Goal: Task Accomplishment & Management: Contribute content

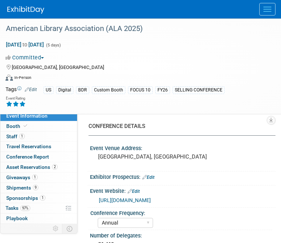
select select "Annual"
select select "Level 1"
select select "In-Person Booth"
select select "Libraries"
select select "Bloomsbury Digital Resources"
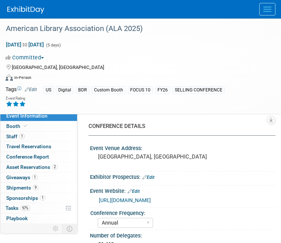
select select "[PERSON_NAME]"
select select "BDR Product Awareness and Trial Generation​"
click at [271, 12] on button "Menu" at bounding box center [268, 9] width 16 height 13
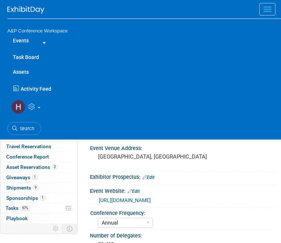
click at [25, 56] on link "Task Board" at bounding box center [144, 57] width 274 height 15
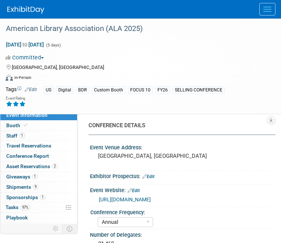
select select "Annual"
select select "Level 1"
select select "In-Person Booth"
select select "Libraries"
select select "Bloomsbury Digital Resources"
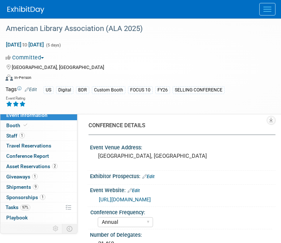
select select "Anne Weston"
select select "Michelle Kelly"
select select "Rosalie Love"
select select "BDR Product Awareness and Trial Generation​"
click at [262, 13] on button "Menu" at bounding box center [268, 9] width 16 height 13
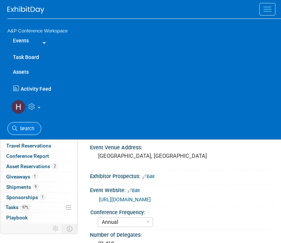
click at [34, 127] on link "Search" at bounding box center [24, 128] width 34 height 13
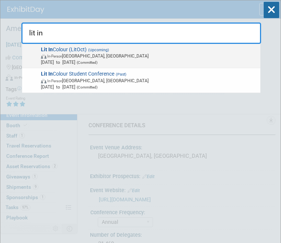
type input "lit in"
click at [68, 60] on span "Oct 22, 2025 to Oct 22, 2025 (Committed)" at bounding box center [149, 62] width 217 height 6
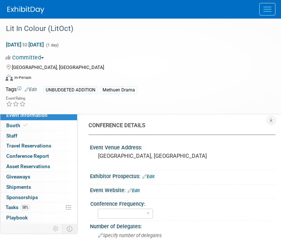
select select "Level 2"
select select "In-Person Booth"
select select "Drama & Performance Studies"
select select "Methuen Drama"
select select "[PERSON_NAME]"
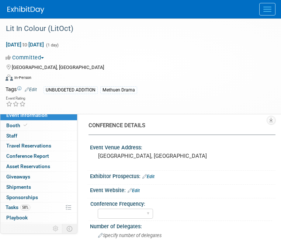
select select "[PERSON_NAME]"
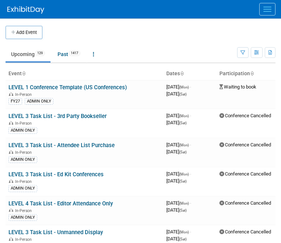
click at [267, 8] on button "Menu" at bounding box center [268, 9] width 16 height 13
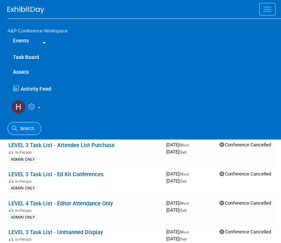
click at [34, 124] on link "Search" at bounding box center [24, 128] width 34 height 13
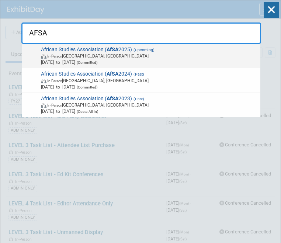
type input "AFSA"
click at [91, 49] on span "African Studies Association ( AfSA 2025) (Upcoming) In-Person Atlanta, GA Nov 2…" at bounding box center [148, 56] width 219 height 19
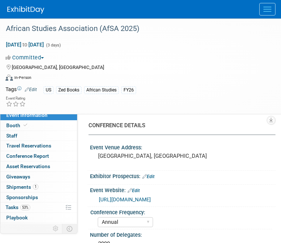
select select "Annual"
select select "Level 2"
select select "In-Person Booth"
select select "African Studies"
select select "Zed Books"
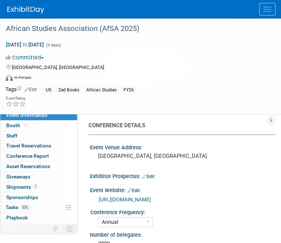
select select "Amanda Oney"
select select "Tia Ali"
select select "Networking/Commissioning"
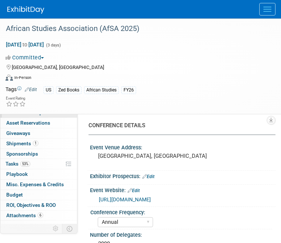
scroll to position [49, 0]
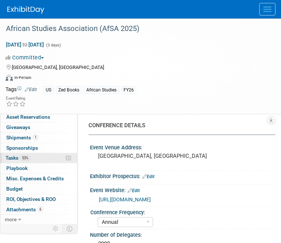
click at [37, 156] on link "53% Tasks 53%" at bounding box center [38, 158] width 77 height 10
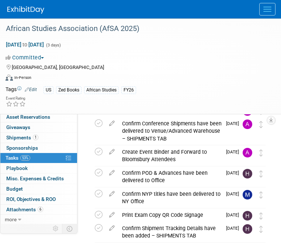
scroll to position [72, 0]
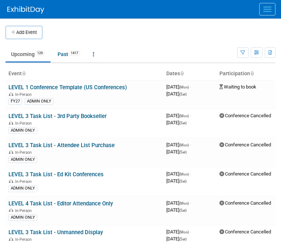
click at [261, 8] on button "Menu" at bounding box center [268, 9] width 16 height 13
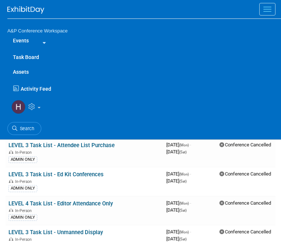
click at [24, 75] on link "Assets" at bounding box center [144, 72] width 274 height 15
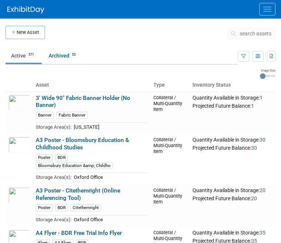
click at [246, 34] on span "search assets" at bounding box center [256, 34] width 32 height 6
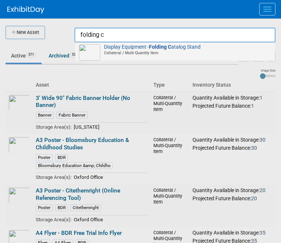
click at [230, 52] on span "Collateral / Multi-Quantity Item" at bounding box center [176, 52] width 190 height 5
type input "Display Equipment - Folding Catalog Stand"
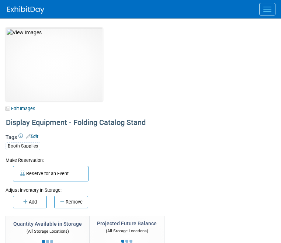
select select "[US_STATE]"
select select "A&P"
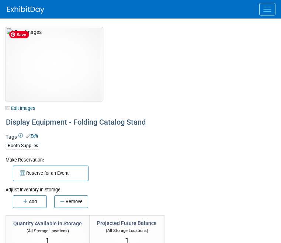
click at [85, 91] on img at bounding box center [54, 64] width 97 height 74
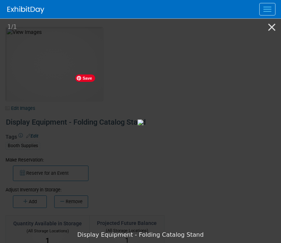
click at [138, 122] on img at bounding box center [141, 123] width 6 height 6
click at [241, 233] on div "Display Equipment - Folding Catalog Stand" at bounding box center [140, 235] width 281 height 16
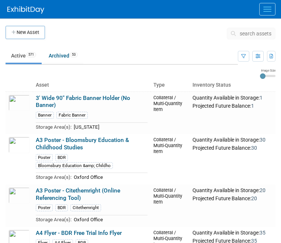
click at [107, 37] on td at bounding box center [136, 35] width 182 height 18
click at [244, 35] on span "search assets" at bounding box center [256, 34] width 32 height 6
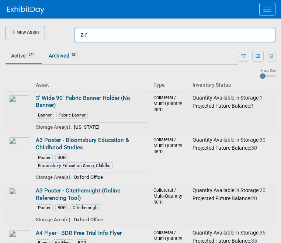
type input "z-r"
click at [141, 66] on div at bounding box center [141, 121] width 0 height 243
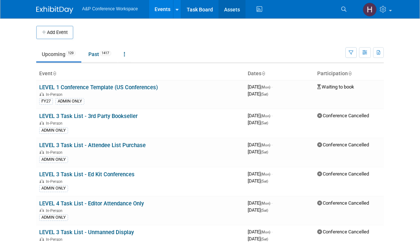
click at [230, 8] on link "Assets" at bounding box center [231, 9] width 27 height 18
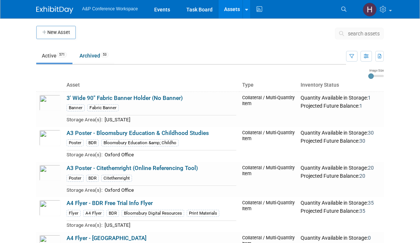
click at [348, 31] on span "search assets" at bounding box center [363, 34] width 32 height 6
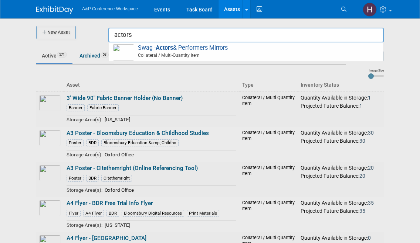
type input "actors"
click at [210, 36] on div at bounding box center [210, 121] width 0 height 243
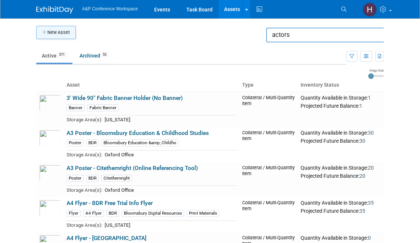
click at [69, 35] on button "New Asset" at bounding box center [56, 32] width 40 height 13
type input "&#163; 0.00"
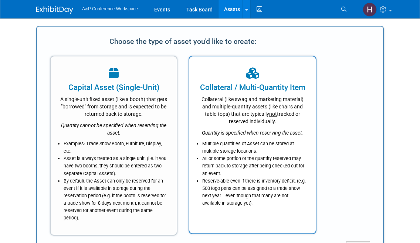
click at [216, 98] on div "Collateral (like swag and marketing material) and multiple-quantity assets (lik…" at bounding box center [251, 109] width 107 height 32
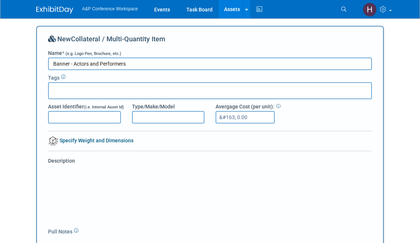
click at [74, 65] on input "Banner - Actors and Performers" at bounding box center [209, 64] width 323 height 13
type input "Banner - Bloomsbury Actors and Performers"
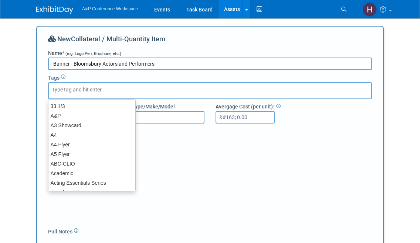
click at [89, 87] on input "text" at bounding box center [81, 89] width 59 height 7
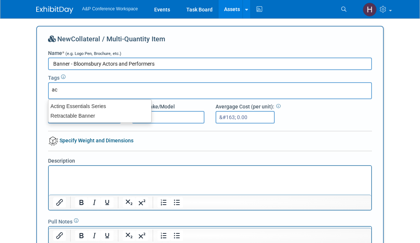
type input "a"
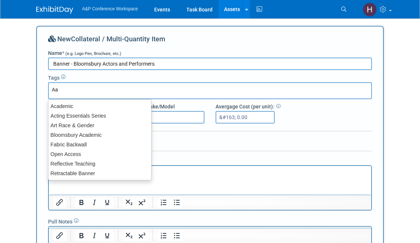
type input "A"
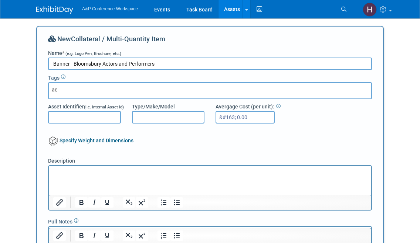
type input "a"
type input "Actors and Performers"
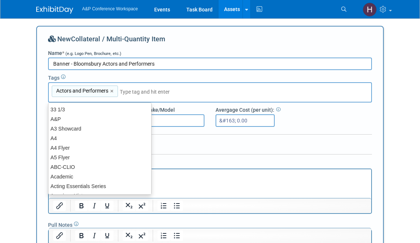
click at [30, 82] on body "A&P Conference Workspace Events Task Board Assets New Asset Search Assets Bulk …" at bounding box center [210, 121] width 420 height 243
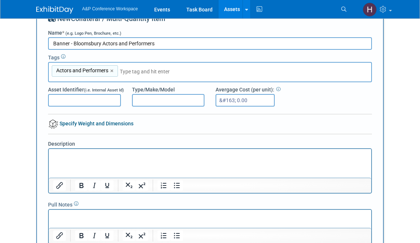
scroll to position [20, 0]
click at [166, 72] on input "text" at bounding box center [171, 71] width 103 height 7
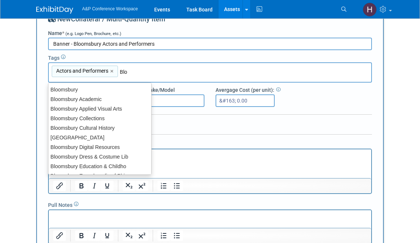
type input "Bloo"
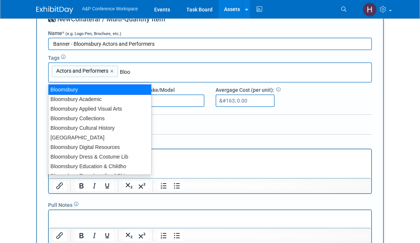
click at [126, 87] on div "Bloomsbury" at bounding box center [99, 90] width 103 height 10
type input "Actors and Performers, Bloomsbury"
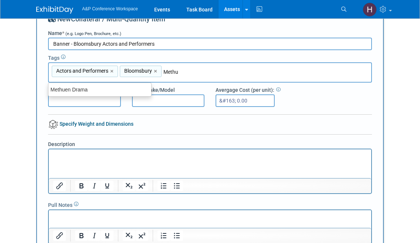
type input "Methue"
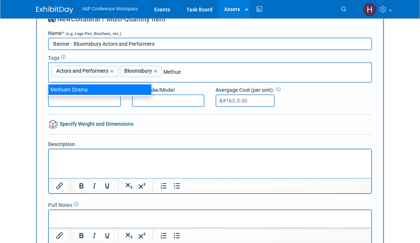
click at [95, 89] on div "Methuen Drama" at bounding box center [99, 90] width 103 height 10
type input "Actors and Performers, Bloomsbury, Methuen Drama"
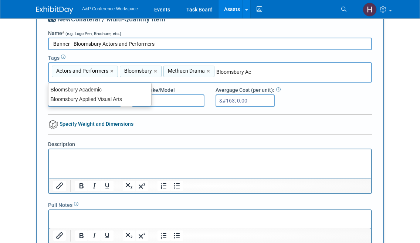
type input "Bloomsbury Aca"
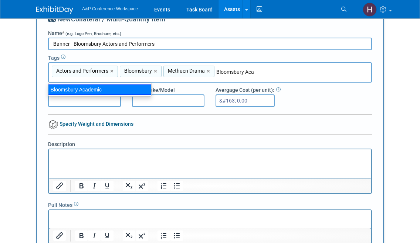
click at [113, 89] on div "Bloomsbury Academic" at bounding box center [99, 90] width 103 height 10
type input "Actors and Performers, Bloomsbury, Methuen Drama, Bloomsbury Academic"
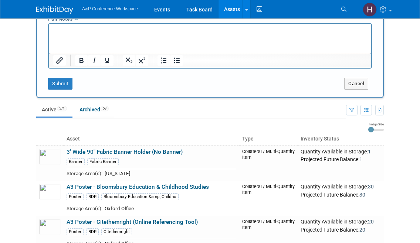
scroll to position [207, 0]
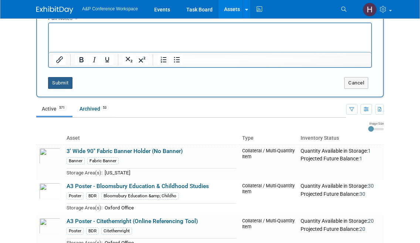
click at [54, 80] on button "Submit" at bounding box center [60, 83] width 24 height 12
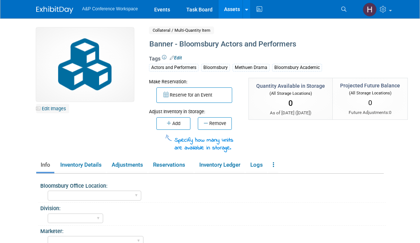
click at [51, 110] on link "Edit Images" at bounding box center [52, 108] width 33 height 9
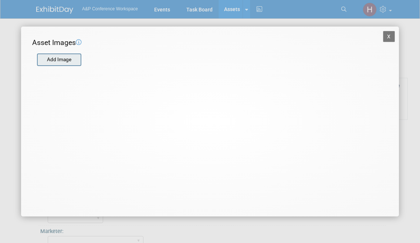
click at [59, 59] on input "file" at bounding box center [37, 59] width 88 height 11
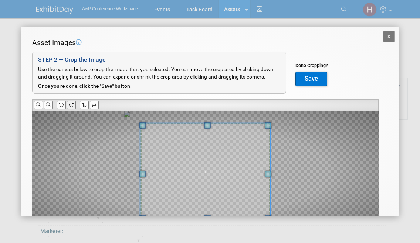
click at [73, 106] on icon at bounding box center [71, 105] width 5 height 5
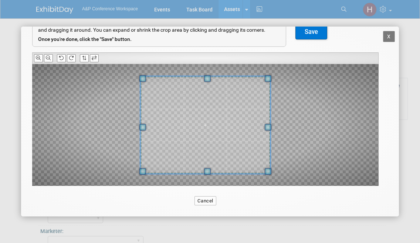
scroll to position [48, 0]
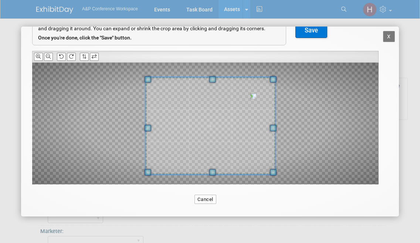
click at [239, 148] on span at bounding box center [210, 125] width 130 height 97
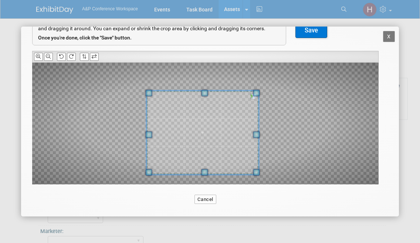
click at [261, 95] on div at bounding box center [205, 124] width 346 height 122
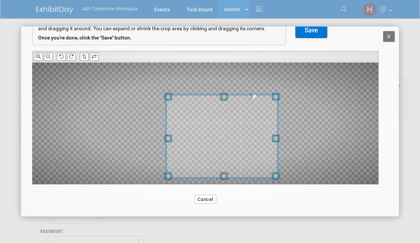
click at [261, 108] on span at bounding box center [222, 137] width 112 height 84
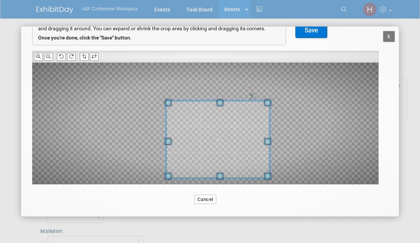
click at [266, 100] on span at bounding box center [267, 102] width 7 height 7
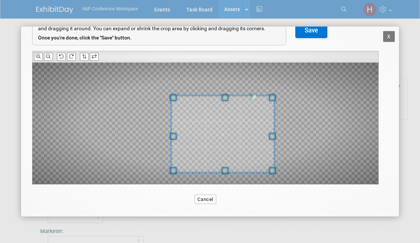
click at [242, 127] on span at bounding box center [222, 134] width 103 height 78
click at [305, 31] on button "Save" at bounding box center [311, 30] width 32 height 15
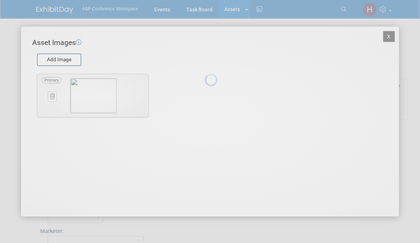
scroll to position [0, 0]
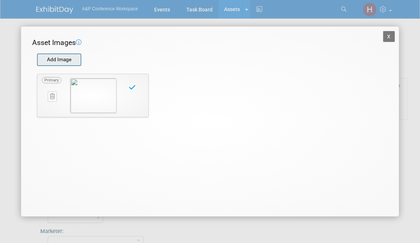
click at [61, 58] on input "file" at bounding box center [37, 59] width 88 height 11
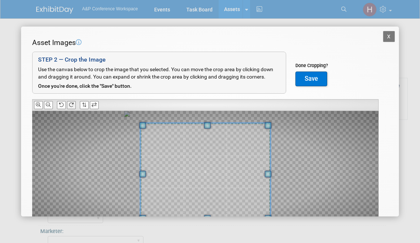
click at [73, 103] on icon at bounding box center [71, 105] width 5 height 5
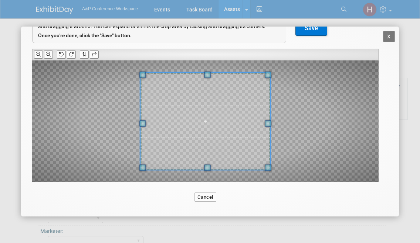
scroll to position [51, 0]
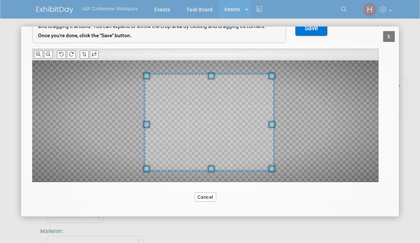
click at [254, 160] on span at bounding box center [209, 121] width 130 height 97
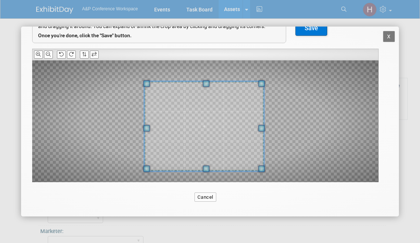
click at [254, 85] on div at bounding box center [203, 126] width 119 height 90
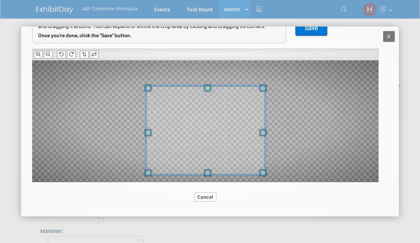
click at [229, 108] on span at bounding box center [204, 131] width 119 height 90
click at [313, 31] on button "Save" at bounding box center [311, 28] width 32 height 15
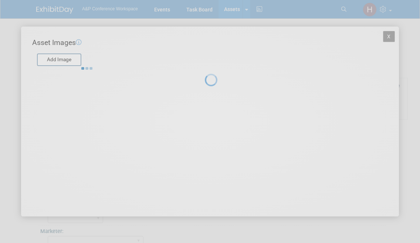
scroll to position [0, 0]
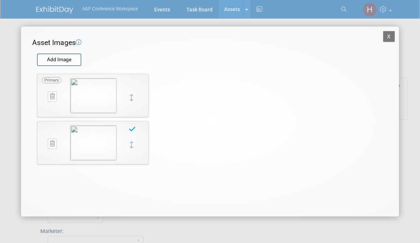
click at [396, 38] on div "X Asset Images Add Image STEP 2 — Crop the Image Use the canvas below to crop t…" at bounding box center [209, 122] width 377 height 190
click at [391, 35] on button "X" at bounding box center [389, 36] width 12 height 11
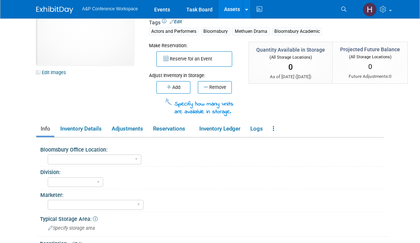
scroll to position [37, 0]
click at [167, 89] on icon "button" at bounding box center [170, 87] width 6 height 5
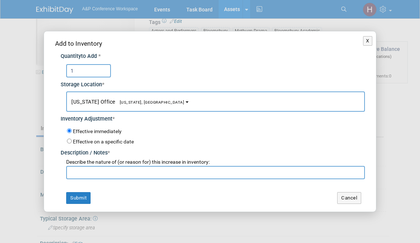
type input "1"
click at [148, 172] on input "text" at bounding box center [215, 172] width 298 height 13
type input "stock in office"
click at [84, 197] on button "Submit" at bounding box center [78, 198] width 24 height 12
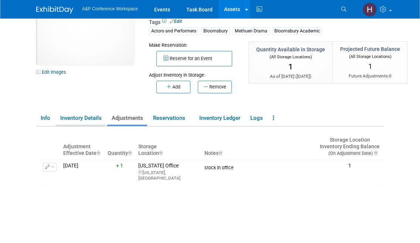
click at [90, 121] on link "Inventory Details" at bounding box center [81, 118] width 50 height 13
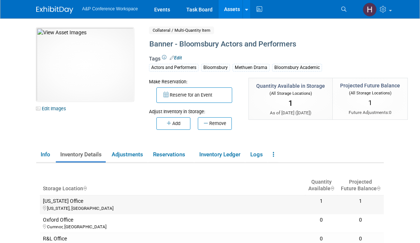
scroll to position [0, 0]
click at [43, 154] on link "Info" at bounding box center [45, 154] width 18 height 13
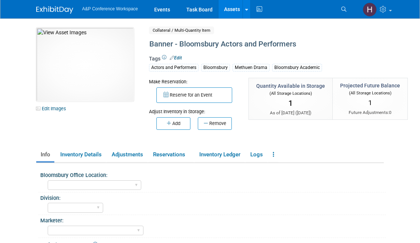
scroll to position [45, 0]
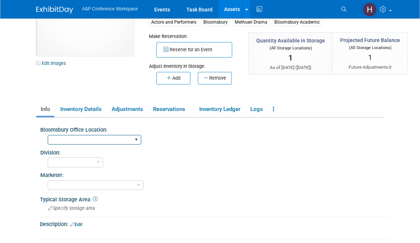
click at [77, 138] on select "Oxford New York Oxford, New York Blue Ridge Summit" at bounding box center [94, 140] width 93 height 10
select select "[US_STATE]"
click at [48, 135] on select "Oxford New York Oxford, New York Blue Ridge Summit" at bounding box center [94, 140] width 93 height 10
click at [83, 158] on select "BDR - Libraries BDR - Schools A&P BP R&L" at bounding box center [75, 163] width 55 height 10
select select "A&P"
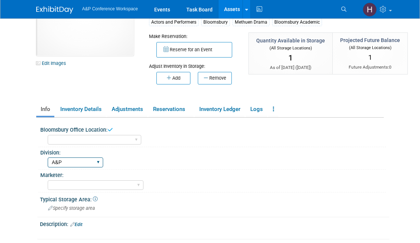
click at [48, 158] on select "BDR - Libraries BDR - Schools A&P BP R&L" at bounding box center [75, 163] width 55 height 10
click at [73, 184] on select "Abigail Larkin Alice Billington Ami Reitmeier Amy Suratia Andy Boyd Anna Robert…" at bounding box center [96, 186] width 96 height 10
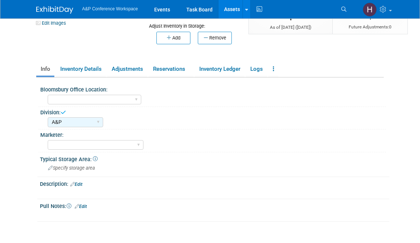
scroll to position [86, 0]
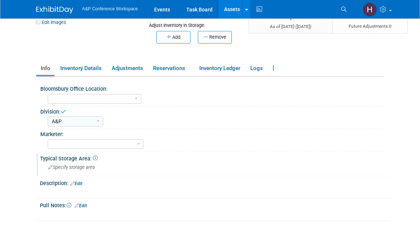
click at [83, 169] on span "Specify storage area" at bounding box center [71, 168] width 47 height 6
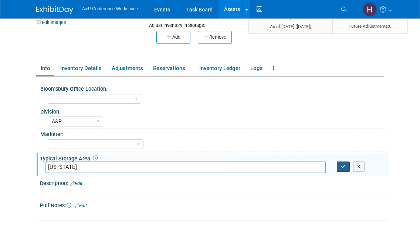
type input "[US_STATE]"
click at [343, 168] on icon "button" at bounding box center [342, 166] width 5 height 5
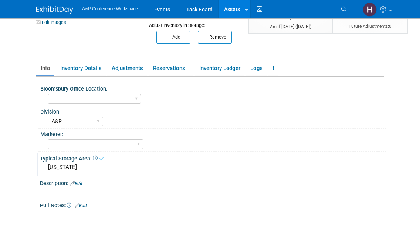
scroll to position [0, 0]
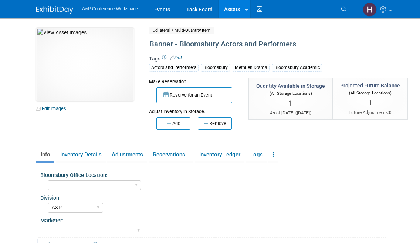
click at [232, 14] on link "Assets" at bounding box center [231, 9] width 27 height 18
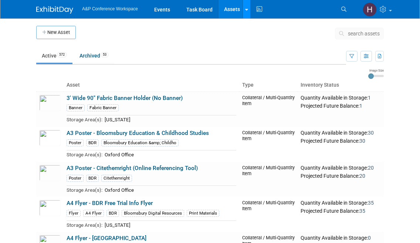
click at [249, 13] on link at bounding box center [246, 9] width 8 height 18
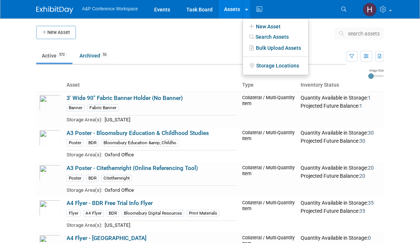
click at [234, 42] on td at bounding box center [205, 35] width 259 height 18
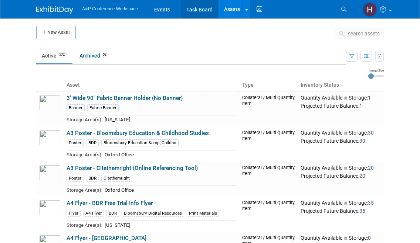
drag, startPoint x: 109, startPoint y: 90, endPoint x: 185, endPoint y: 16, distance: 105.5
click at [356, 31] on span "search assets" at bounding box center [363, 34] width 32 height 6
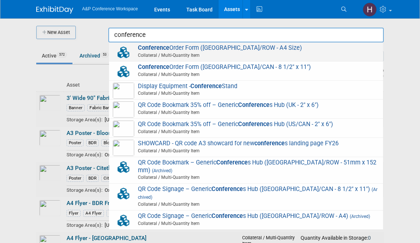
click at [315, 54] on span "Collateral / Multi-Quantity Item" at bounding box center [247, 55] width 264 height 7
type input "Conference Order Form (UK/ROW - A4 Size)"
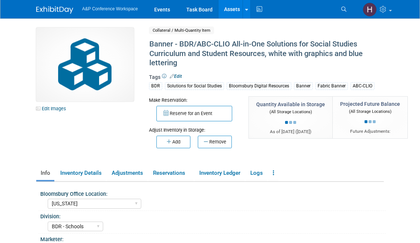
select select "[US_STATE]"
select select "BDR - Schools"
click at [273, 175] on link at bounding box center [273, 173] width 10 height 13
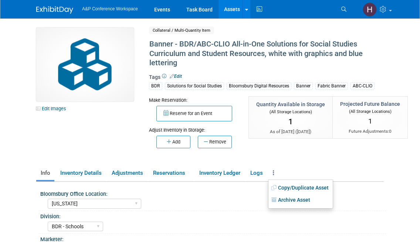
scroll to position [59, 0]
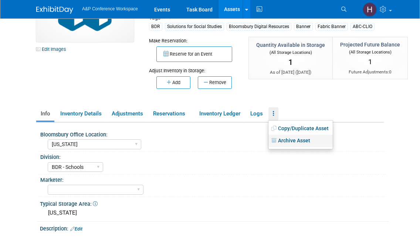
click at [284, 143] on link "Archive Asset" at bounding box center [300, 141] width 64 height 13
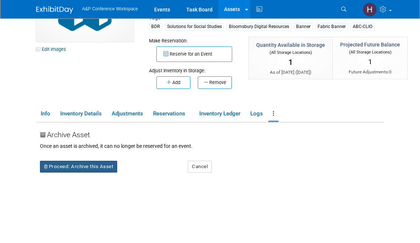
click at [83, 165] on button "Proceed: Archive this Asset" at bounding box center [78, 167] width 77 height 12
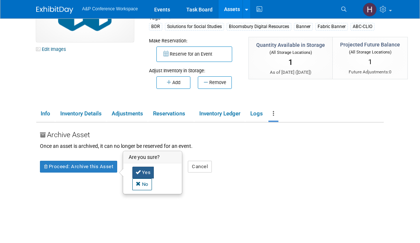
click at [141, 167] on link "Yes" at bounding box center [143, 173] width 22 height 12
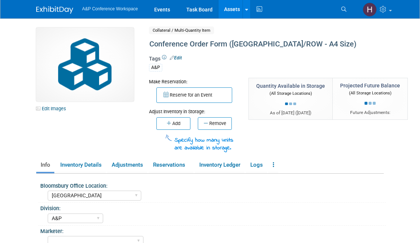
select select "[GEOGRAPHIC_DATA]"
select select "A&P"
click at [277, 167] on link at bounding box center [273, 165] width 10 height 13
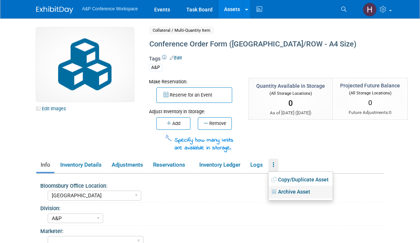
click at [287, 189] on link "Archive Asset" at bounding box center [300, 192] width 64 height 13
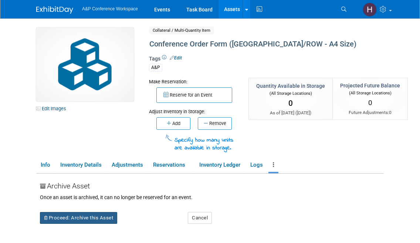
click at [73, 215] on button "Proceed: Archive this Asset" at bounding box center [78, 218] width 77 height 12
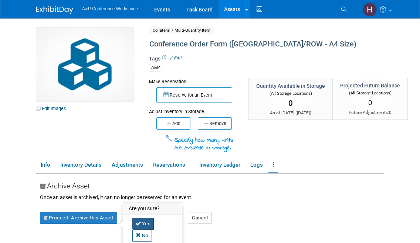
click at [140, 224] on icon at bounding box center [138, 223] width 5 height 5
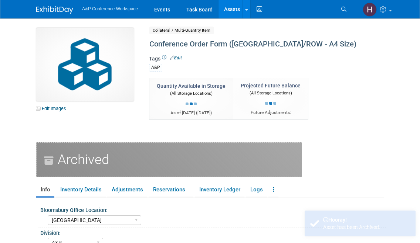
select select "[GEOGRAPHIC_DATA]"
select select "A&P"
select select "[GEOGRAPHIC_DATA]"
select select "A&P"
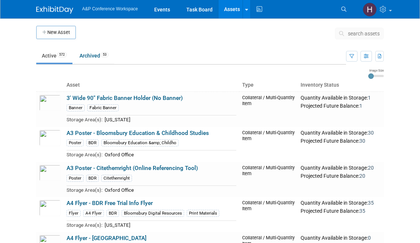
click at [342, 37] on button "search assets" at bounding box center [359, 34] width 49 height 12
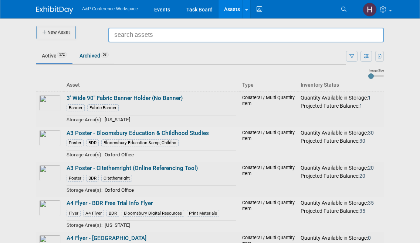
click at [200, 37] on input "text" at bounding box center [245, 35] width 275 height 15
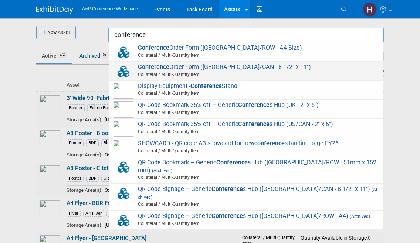
click at [153, 70] on strong "Conference" at bounding box center [153, 67] width 31 height 7
type input "Conference Order Form (US/CAN - 8 1/2" x 11")"
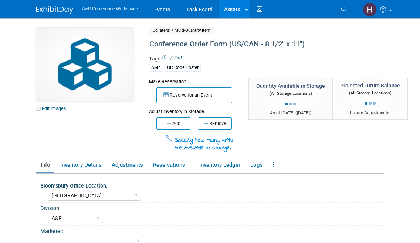
select select "[GEOGRAPHIC_DATA]"
select select "A&P"
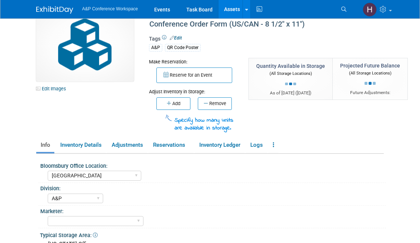
scroll to position [21, 0]
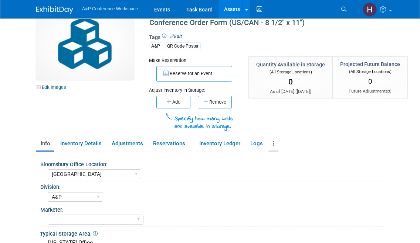
click at [278, 145] on link at bounding box center [273, 143] width 10 height 13
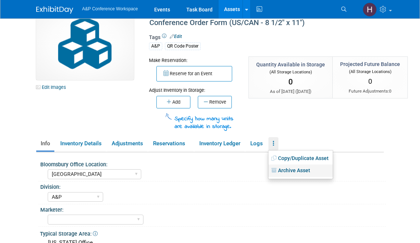
click at [291, 170] on link "Archive Asset" at bounding box center [300, 171] width 64 height 13
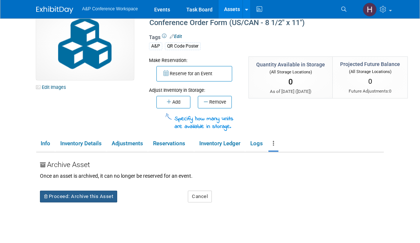
click at [110, 199] on button "Proceed: Archive this Asset" at bounding box center [78, 197] width 77 height 12
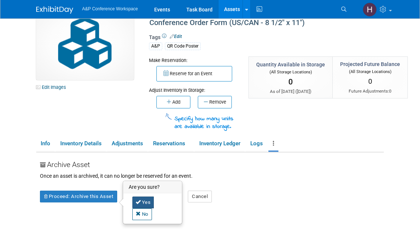
click at [140, 203] on icon at bounding box center [138, 202] width 5 height 5
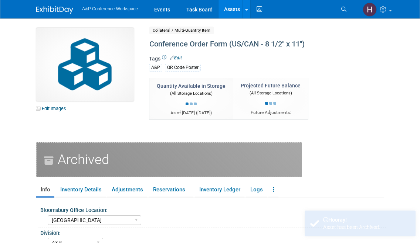
select select "[GEOGRAPHIC_DATA]"
select select "A&P"
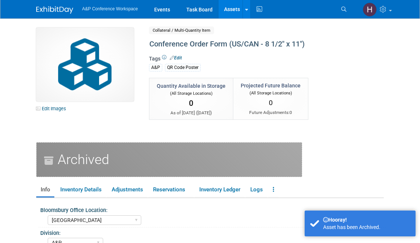
click at [231, 14] on link "Assets" at bounding box center [231, 9] width 27 height 18
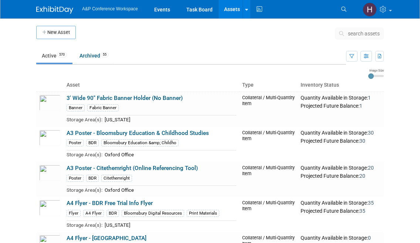
click at [359, 38] on button "search assets" at bounding box center [359, 34] width 49 height 12
click at [362, 35] on span "search assets" at bounding box center [363, 34] width 32 height 6
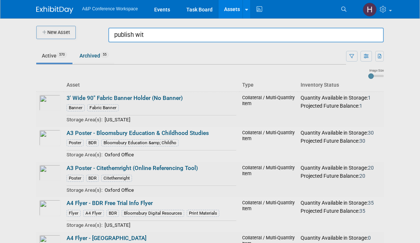
type input "publish with"
drag, startPoint x: 150, startPoint y: 38, endPoint x: 97, endPoint y: 32, distance: 53.9
click at [97, 32] on body "A&P Conference Workspace Events Task Board Assets New Asset Search Assets Bulk …" at bounding box center [210, 121] width 420 height 243
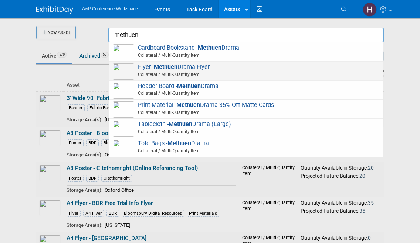
click at [153, 63] on div "Flyer - Methuen Drama Flyer Collateral / Multi-Quantity Item" at bounding box center [246, 71] width 274 height 19
type input "Flyer - Methuen Drama Flyer"
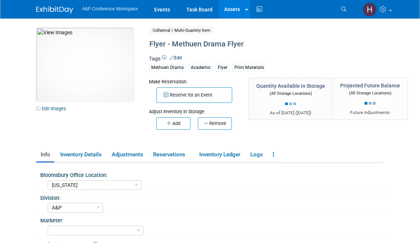
select select "[US_STATE]"
select select "A&P"
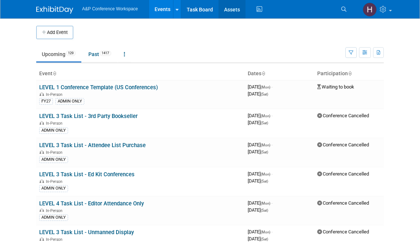
click at [233, 8] on link "Assets" at bounding box center [231, 9] width 27 height 18
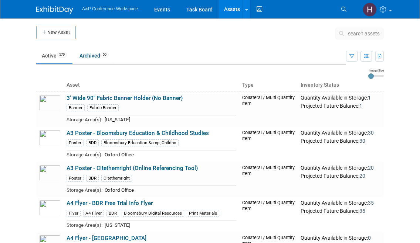
click at [351, 31] on span "search assets" at bounding box center [363, 34] width 32 height 6
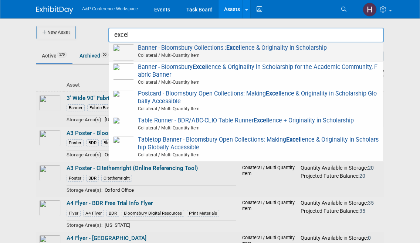
click at [180, 52] on span "Collateral / Multi-Quantity Item" at bounding box center [247, 55] width 264 height 7
type input "Banner - Bloomsbury Collections : Excellence & Originality in Scholarship"
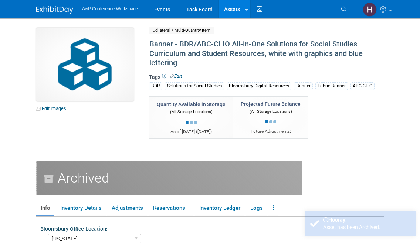
select select "[US_STATE]"
select select "BDR - Schools"
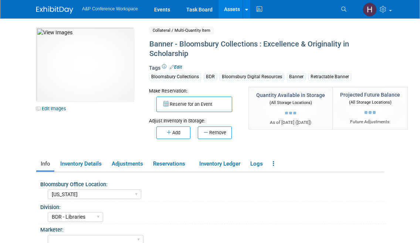
select select "New York"
select select "BDR - Libraries"
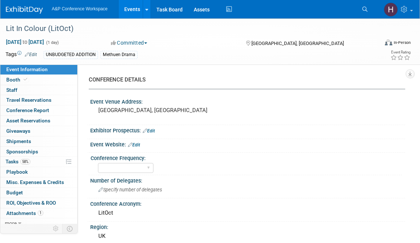
select select "Level 2"
select select "In-Person Booth"
select select "Drama & Performance Studies"
select select "Methuen Drama"
select select "[PERSON_NAME]"
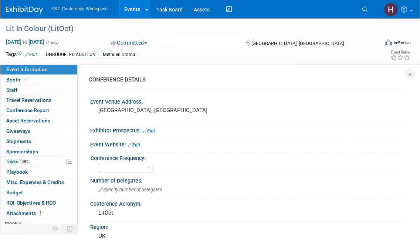
select select "[PERSON_NAME]"
